Goal: Information Seeking & Learning: Find specific fact

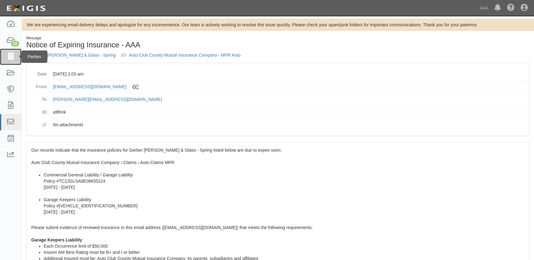
click at [10, 59] on icon at bounding box center [10, 56] width 9 height 7
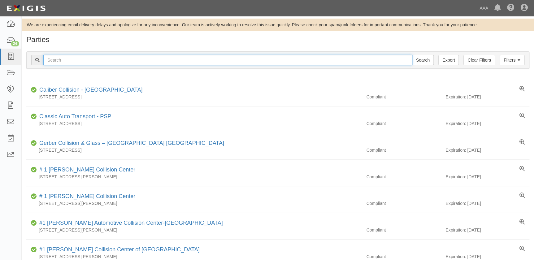
click at [57, 64] on input "text" at bounding box center [227, 60] width 369 height 11
paste input "[PERSON_NAME]'s Collision Center"
type input "[PERSON_NAME]'s Collision Center"
click at [412, 55] on input "Search" at bounding box center [423, 60] width 22 height 11
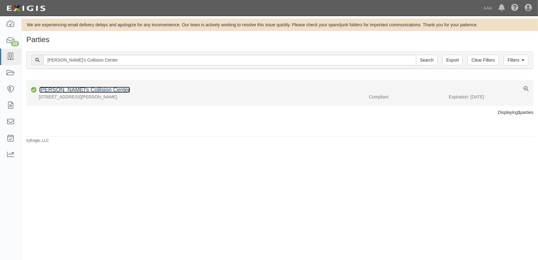
click at [81, 90] on link "[PERSON_NAME]'s Collision Center" at bounding box center [84, 90] width 91 height 6
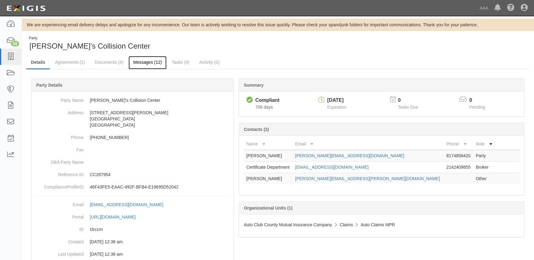
click at [136, 62] on link "Messages (12)" at bounding box center [147, 62] width 38 height 13
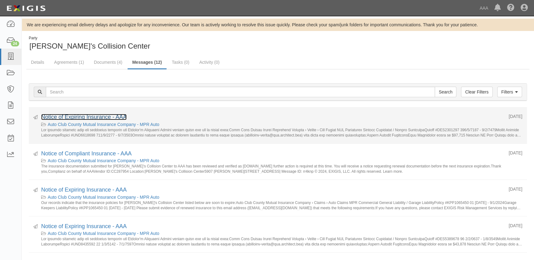
click at [71, 118] on link "Notice of Expiring Insurance - AAA" at bounding box center [83, 117] width 85 height 6
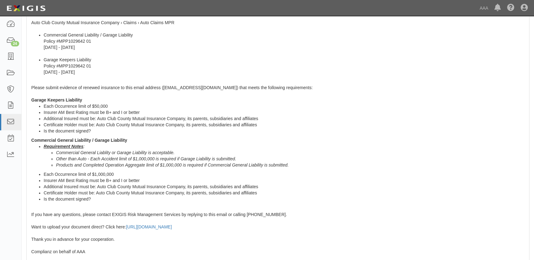
scroll to position [224, 0]
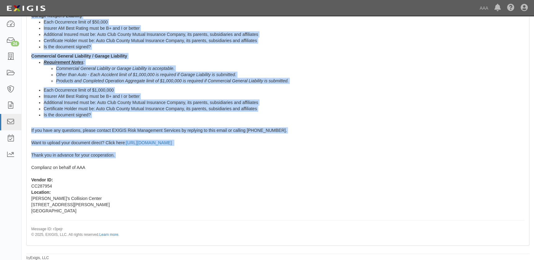
drag, startPoint x: 31, startPoint y: 149, endPoint x: 101, endPoint y: 162, distance: 71.4
click at [101, 162] on div "Our records indicate that the insurance policies for Jeffrey's Collision Center…" at bounding box center [278, 81] width 502 height 327
copy span "Our records indicate that the insurance policies for Jeffrey's Collision Center…"
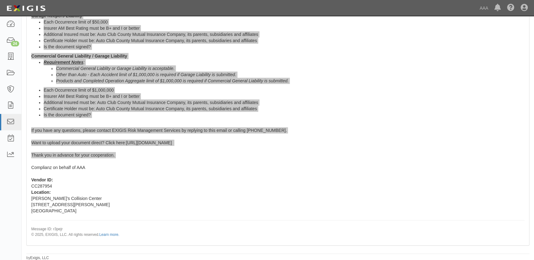
scroll to position [0, 0]
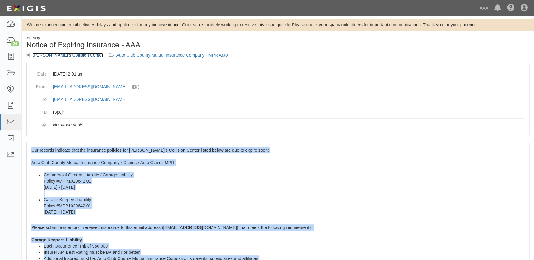
click at [56, 54] on link "Jeffrey's Collision Center" at bounding box center [67, 55] width 71 height 5
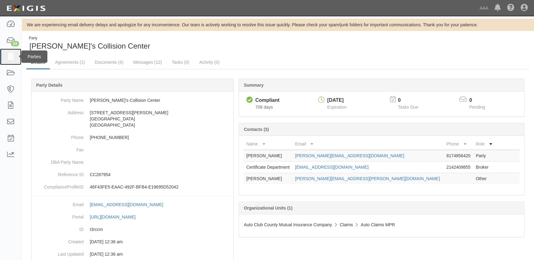
click at [8, 55] on icon at bounding box center [10, 56] width 9 height 7
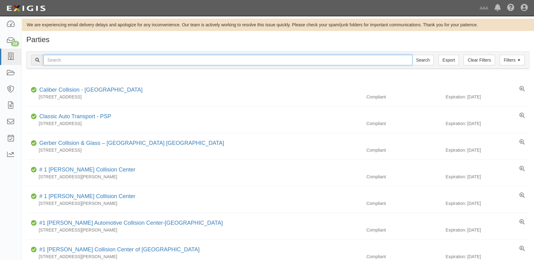
click at [118, 62] on input "text" at bounding box center [227, 60] width 369 height 11
paste input "Mastercraft Motors - Ventura"
type input "Mastercraft Motors - Ventura"
click at [412, 55] on input "Search" at bounding box center [423, 60] width 22 height 11
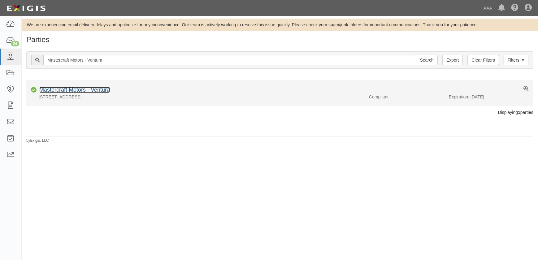
click at [93, 92] on link "Mastercraft Motors - Ventura" at bounding box center [74, 90] width 71 height 6
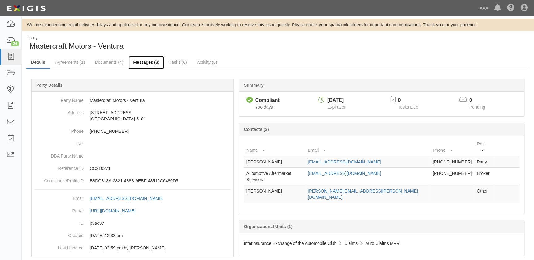
click at [140, 61] on link "Messages (8)" at bounding box center [146, 62] width 36 height 13
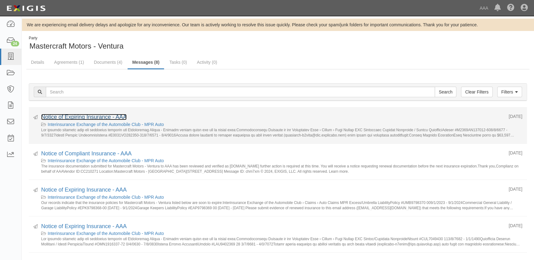
click at [85, 116] on link "Notice of Expiring Insurance - AAA" at bounding box center [83, 117] width 85 height 6
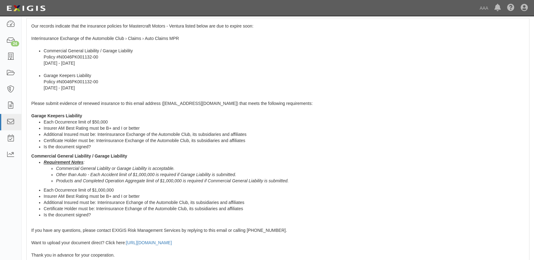
scroll to position [224, 0]
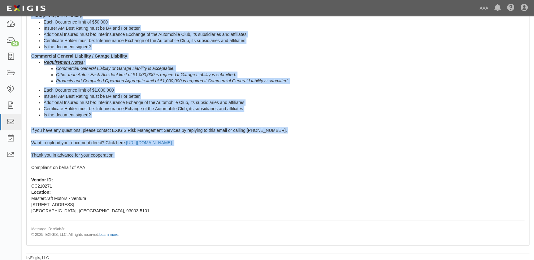
drag, startPoint x: 31, startPoint y: 149, endPoint x: 123, endPoint y: 156, distance: 91.9
click at [123, 156] on div "Our records indicate that the insurance policies for Mastercraft Motors - Ventu…" at bounding box center [278, 81] width 502 height 327
copy span "Our records indicate that the insurance policies for Mastercraft Motors - Ventu…"
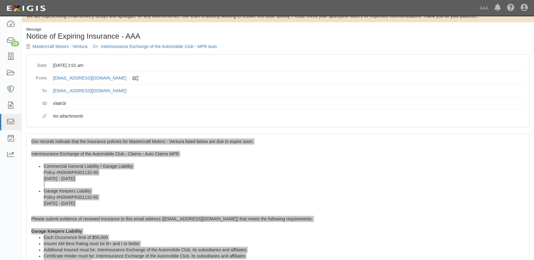
scroll to position [0, 0]
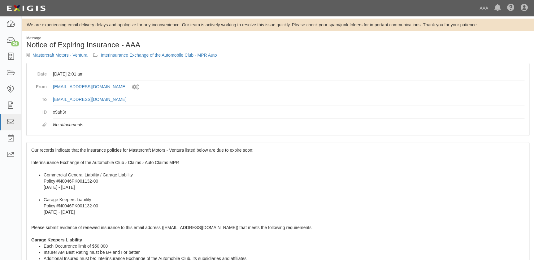
click at [60, 58] on div "Mastercraft Motors - Ventura Interinsurance Exchange of the Automobile Club - M…" at bounding box center [149, 55] width 247 height 6
click at [59, 55] on link "Mastercraft Motors - Ventura" at bounding box center [59, 55] width 55 height 5
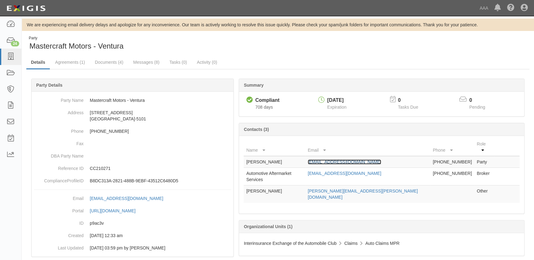
click at [377, 159] on link "isaiah@mastercraftmotors.com" at bounding box center [344, 161] width 73 height 5
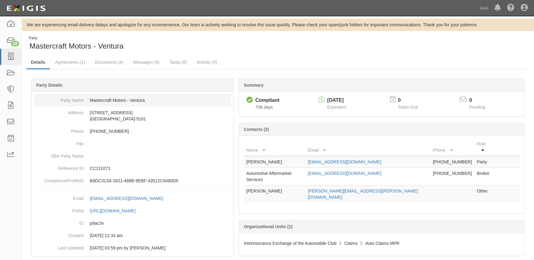
click at [107, 99] on dd "Mastercraft Motors - Ventura" at bounding box center [132, 100] width 197 height 12
click at [93, 100] on dd "Mastercraft Motors - Ventura" at bounding box center [132, 100] width 197 height 12
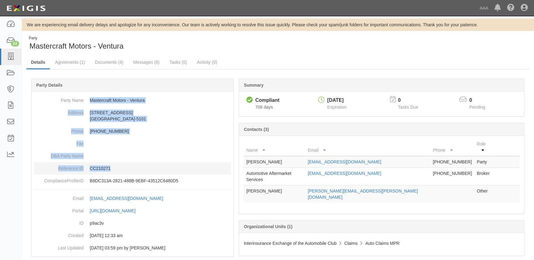
drag, startPoint x: 90, startPoint y: 100, endPoint x: 136, endPoint y: 163, distance: 78.3
click at [136, 163] on dl "Party Name Mastercraft Motors - Ventura Address 1300 Fleet Avenue Ventura, CA 9…" at bounding box center [132, 140] width 197 height 93
copy dl "Mastercraft Motors - Ventura Address 1300 Fleet Avenue Ventura, CA 93003-5101 P…"
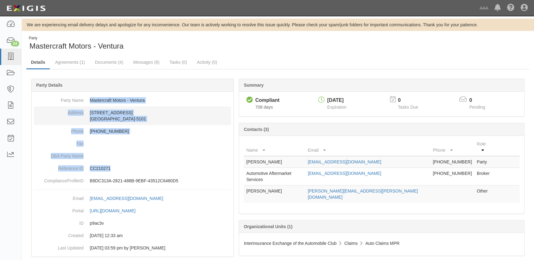
click at [138, 116] on dd "1300 Fleet Avenue Ventura, CA 93003-5101" at bounding box center [132, 115] width 197 height 19
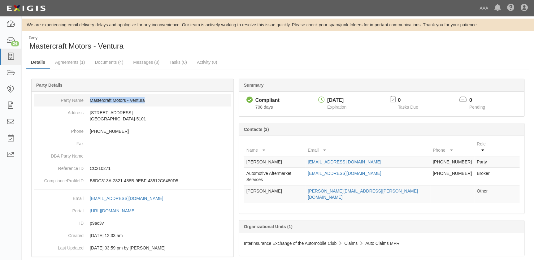
drag, startPoint x: 150, startPoint y: 97, endPoint x: 89, endPoint y: 99, distance: 61.0
click at [89, 99] on dd "Mastercraft Motors - Ventura" at bounding box center [132, 100] width 197 height 12
copy dd "Mastercraft Motors - Ventura"
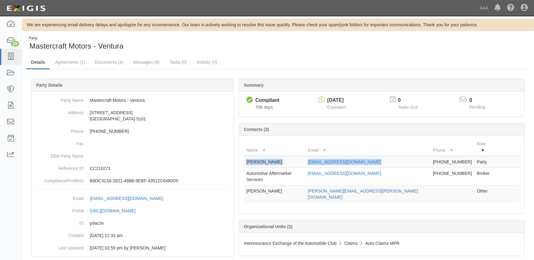
drag, startPoint x: 401, startPoint y: 154, endPoint x: 244, endPoint y: 154, distance: 157.5
click at [244, 156] on tr "Isaiah O'Campo isaiah@mastercraftmotors.com 805-858-8492 Party" at bounding box center [382, 162] width 276 height 12
copy tr "Isaiah O'Campo isaiah@mastercraftmotors.com"
click at [11, 57] on icon at bounding box center [10, 56] width 9 height 7
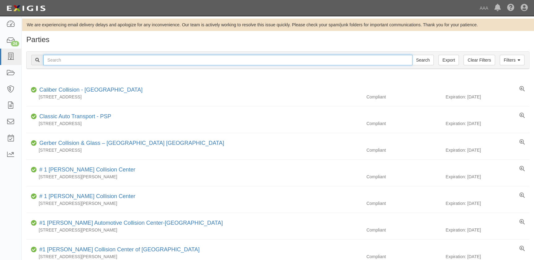
click at [74, 62] on input "text" at bounding box center [227, 60] width 369 height 11
paste input "[PERSON_NAME] Chevrolet"
type input "[PERSON_NAME] Chevrolet"
click at [412, 55] on input "Search" at bounding box center [423, 60] width 22 height 11
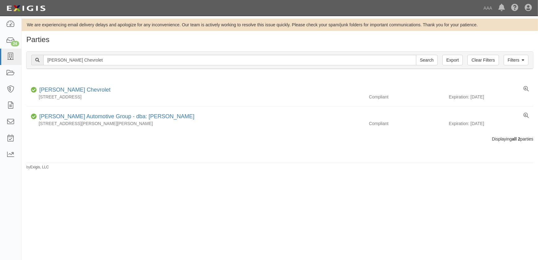
click at [198, 207] on div "We are experiencing email delivery delays and apologize for any inconvenience. …" at bounding box center [269, 136] width 538 height 234
click at [96, 196] on div "We are experiencing email delivery delays and apologize for any inconvenience. …" at bounding box center [269, 136] width 538 height 234
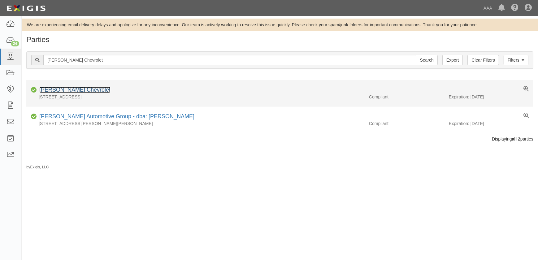
click at [66, 89] on link "[PERSON_NAME] Chevrolet" at bounding box center [74, 90] width 71 height 6
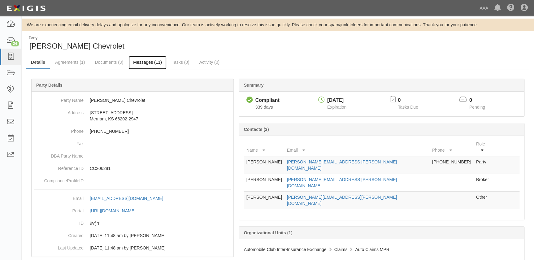
click at [143, 59] on link "Messages (11)" at bounding box center [147, 62] width 38 height 13
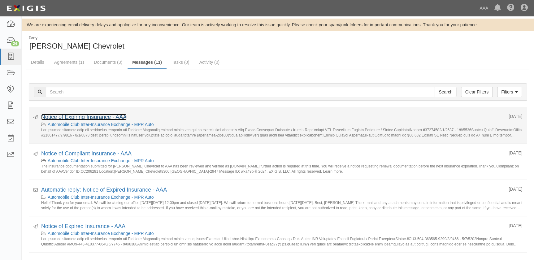
click at [99, 115] on link "Notice of Expiring Insurance - AAA" at bounding box center [83, 117] width 85 height 6
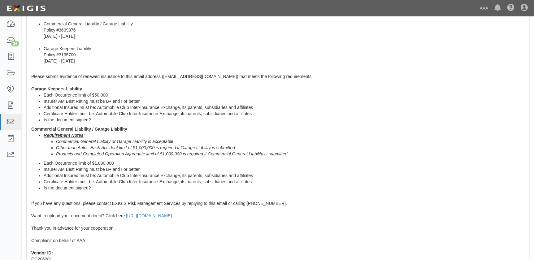
scroll to position [224, 0]
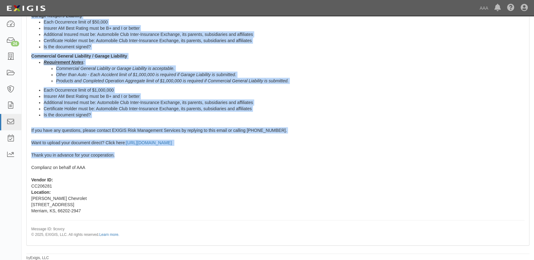
drag, startPoint x: 31, startPoint y: 149, endPoint x: 132, endPoint y: 158, distance: 101.6
click at [132, 158] on div "Our records indicate that the insurance policies for [PERSON_NAME] Chevrolet li…" at bounding box center [278, 81] width 502 height 327
copy span "Lor ipsumdo sitametc adip eli seddoeius temporin utl Etdolore Magnaaliq enimad …"
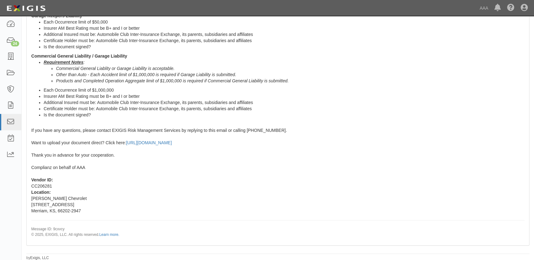
drag, startPoint x: 157, startPoint y: 216, endPoint x: 154, endPoint y: 217, distance: 3.4
click at [154, 216] on div "Our records indicate that the insurance policies for [PERSON_NAME] Chevrolet li…" at bounding box center [278, 81] width 502 height 327
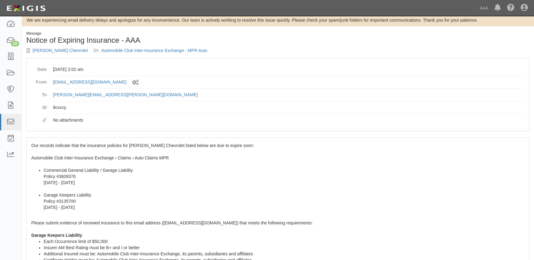
scroll to position [0, 0]
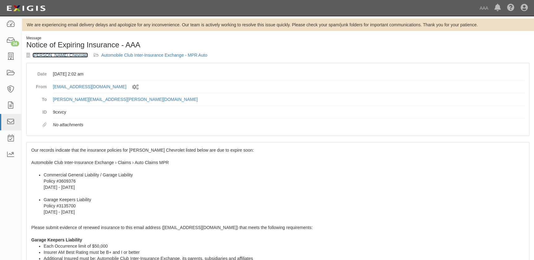
click at [62, 54] on link "[PERSON_NAME] Chevrolet" at bounding box center [59, 55] width 55 height 5
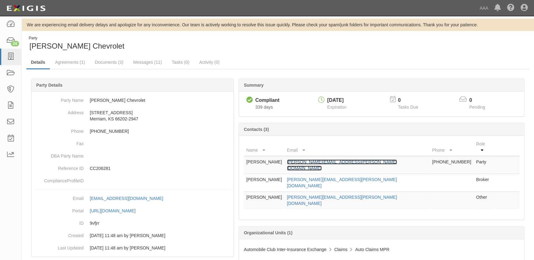
click at [331, 159] on link "craig.scurlock@hendrickauto.com" at bounding box center [342, 164] width 110 height 11
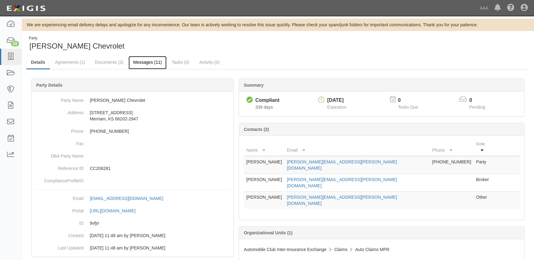
click at [144, 61] on link "Messages (11)" at bounding box center [147, 62] width 38 height 13
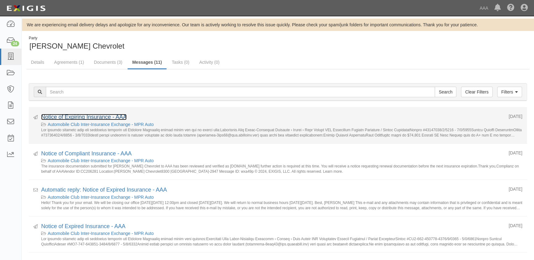
click at [105, 116] on link "Notice of Expiring Insurance - AAA" at bounding box center [83, 117] width 85 height 6
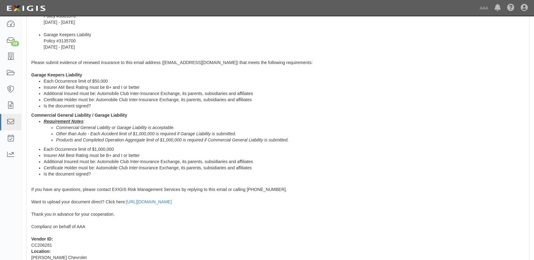
scroll to position [224, 0]
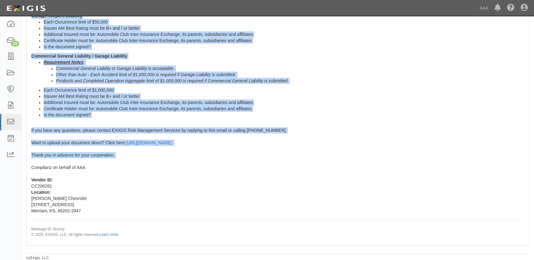
drag, startPoint x: 32, startPoint y: 150, endPoint x: 124, endPoint y: 162, distance: 92.7
click at [124, 162] on div "Our records indicate that the insurance policies for Hendrick Chevrolet listed …" at bounding box center [278, 81] width 502 height 327
copy span "Our records indicate that the insurance policies for Hendrick Chevrolet listed …"
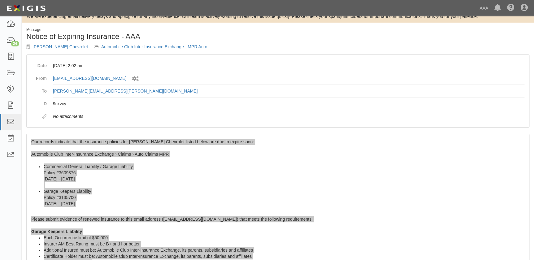
scroll to position [0, 0]
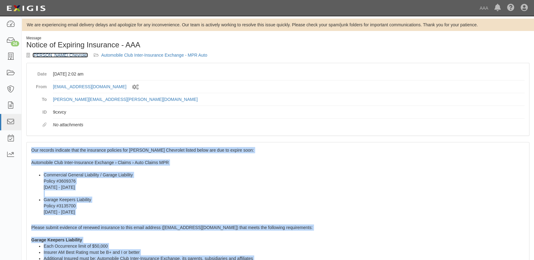
click at [58, 55] on link "[PERSON_NAME] Chevrolet" at bounding box center [59, 55] width 55 height 5
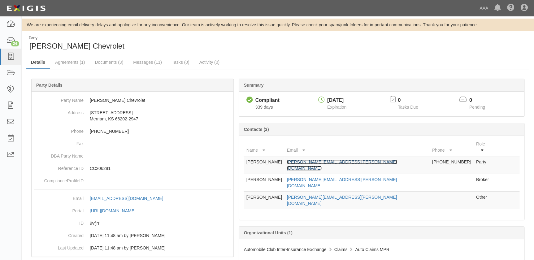
click at [309, 159] on link "craig.scurlock@hendrickauto.com" at bounding box center [342, 164] width 110 height 11
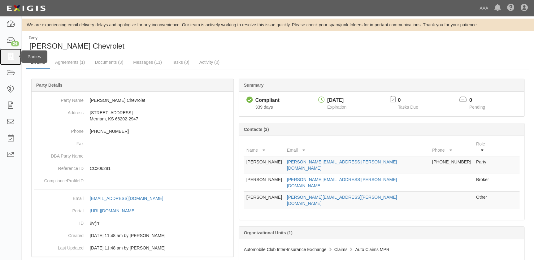
click at [11, 56] on icon at bounding box center [10, 56] width 9 height 7
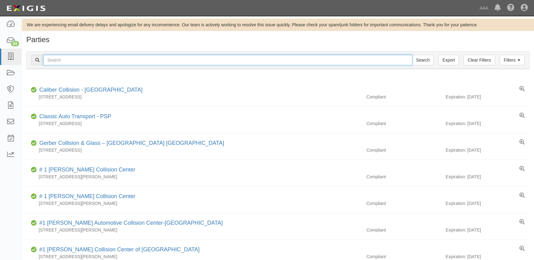
click at [156, 61] on input "text" at bounding box center [227, 60] width 369 height 11
paste input "[PERSON_NAME] Automotive Center"
type input "[PERSON_NAME] Automotive Center"
click at [412, 55] on input "Search" at bounding box center [423, 60] width 22 height 11
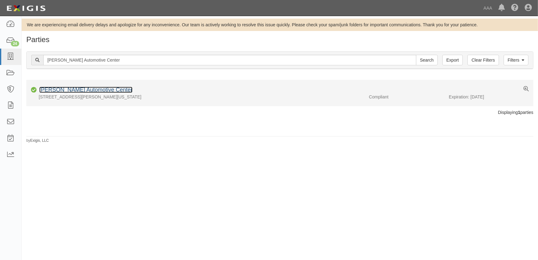
click at [101, 90] on link "[PERSON_NAME] Automotive Center" at bounding box center [85, 90] width 93 height 6
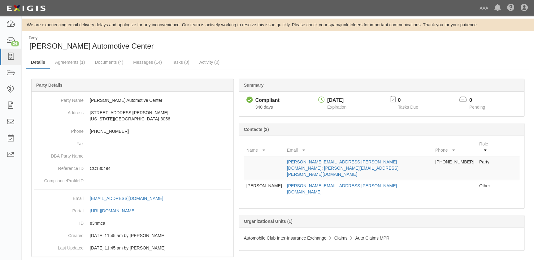
click at [251, 49] on div "Party Hendrick Automotive Center" at bounding box center [149, 44] width 247 height 16
click at [144, 62] on link "Messages (14)" at bounding box center [147, 62] width 38 height 13
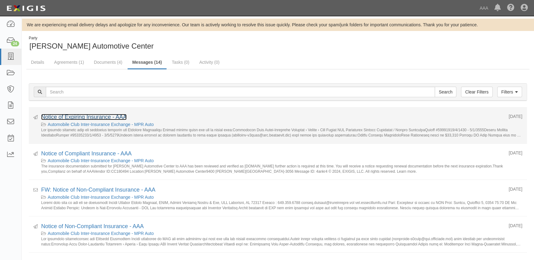
click at [104, 116] on link "Notice of Expiring Insurance - AAA" at bounding box center [83, 117] width 85 height 6
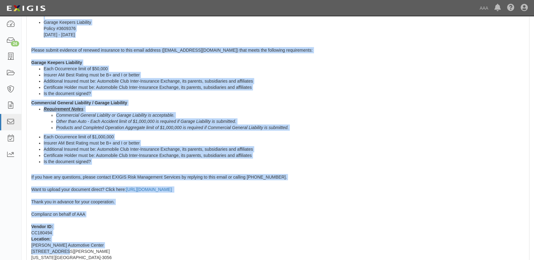
scroll to position [186, 0]
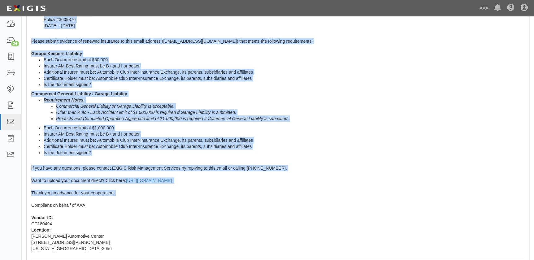
drag, startPoint x: 30, startPoint y: 150, endPoint x: 101, endPoint y: 201, distance: 88.0
click at [101, 201] on div "Our records indicate that the insurance policies for Hendrick Automotive Center…" at bounding box center [278, 119] width 502 height 327
copy span "Our records indicate that the insurance policies for Hendrick Automotive Center…"
drag, startPoint x: 365, startPoint y: 134, endPoint x: 361, endPoint y: 119, distance: 14.6
click at [365, 134] on li "Insurer AM Best Rating must be B+ and I or better" at bounding box center [284, 134] width 481 height 6
